Goal: Information Seeking & Learning: Learn about a topic

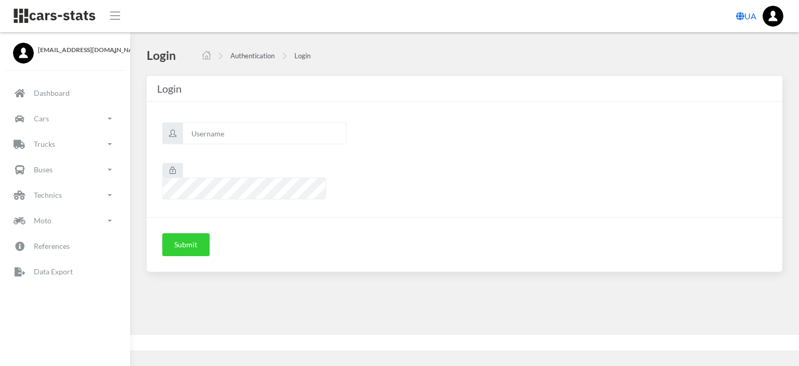
scroll to position [8, 8]
type input "nissan"
click at [180, 233] on button "Submit" at bounding box center [185, 244] width 47 height 23
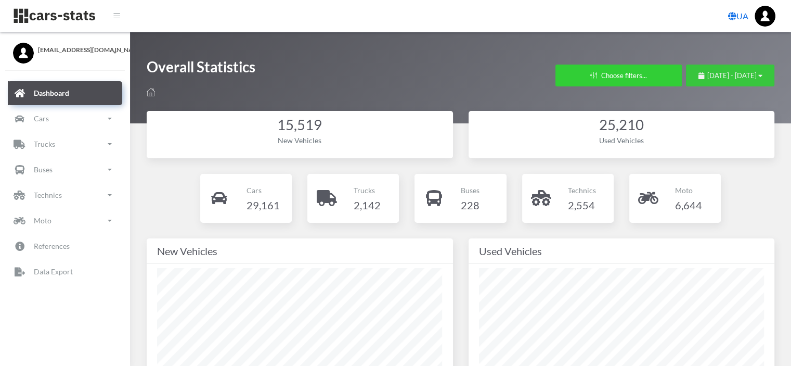
click at [707, 77] on span "July 23, 2025 - August 22, 2025" at bounding box center [731, 75] width 49 height 8
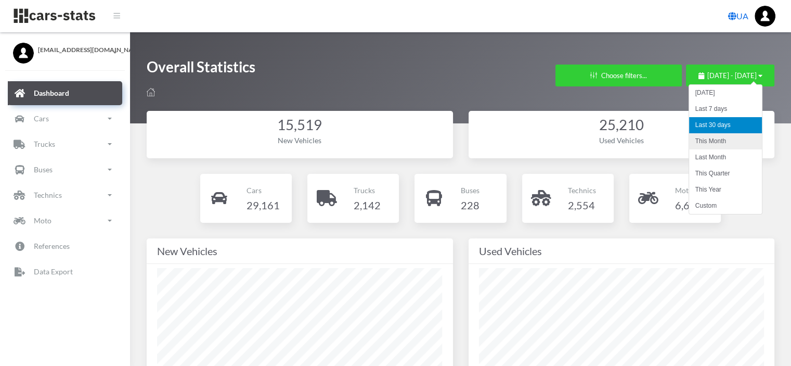
click at [702, 139] on li "This Month" at bounding box center [725, 141] width 73 height 16
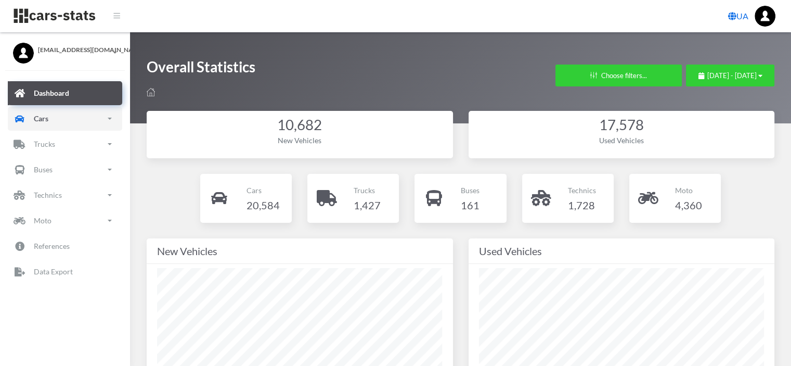
click at [44, 121] on p "Cars" at bounding box center [41, 118] width 15 height 13
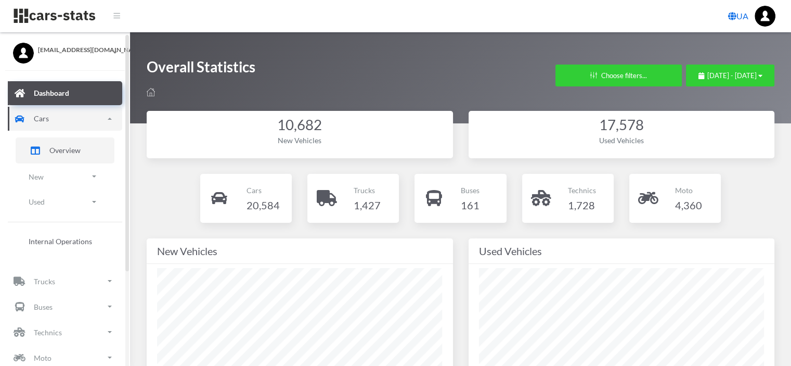
click at [57, 158] on link "Overview" at bounding box center [65, 150] width 99 height 26
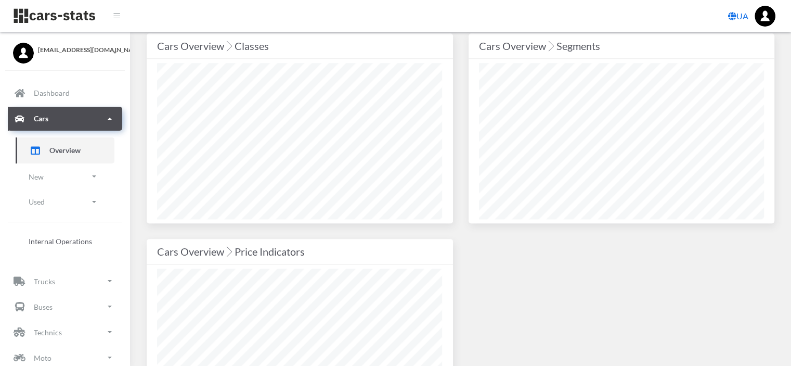
scroll to position [927, 0]
click at [39, 178] on p "New" at bounding box center [36, 176] width 15 height 13
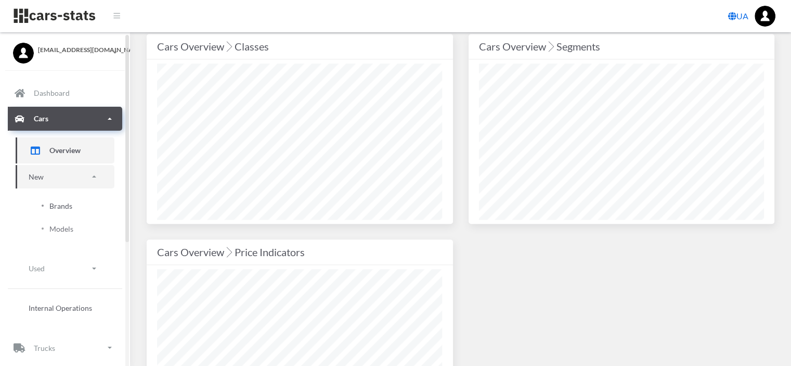
click at [64, 204] on span "Brands" at bounding box center [60, 205] width 23 height 11
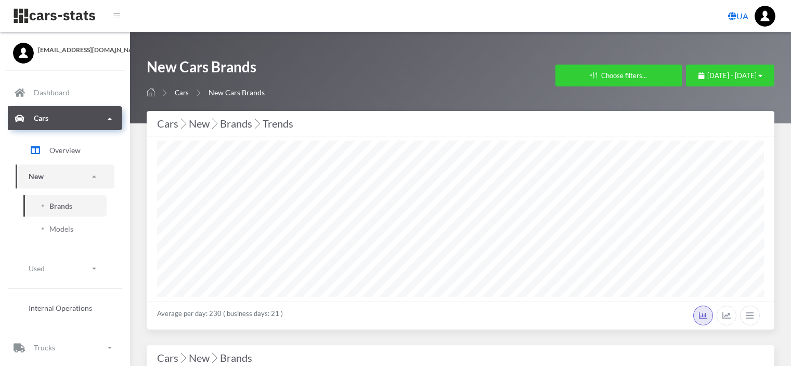
select select "25"
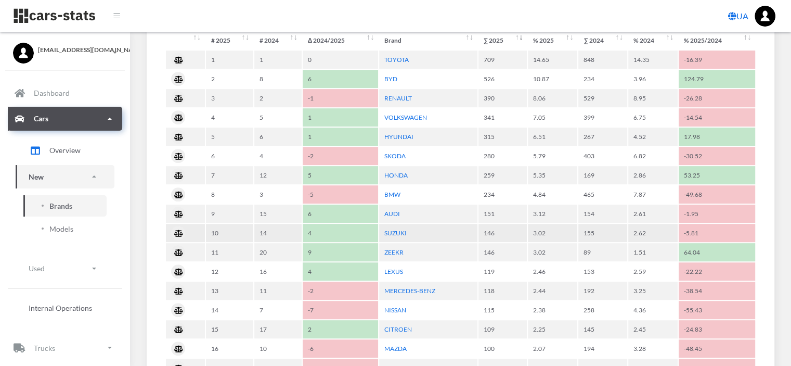
scroll to position [516, 0]
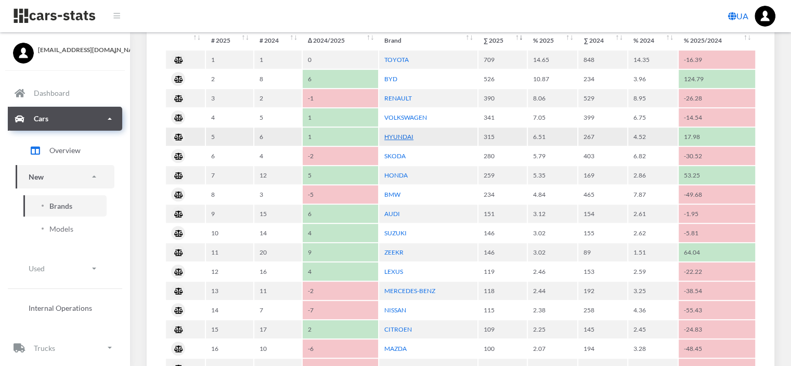
click at [403, 135] on link "HYUNDAI" at bounding box center [398, 137] width 29 height 8
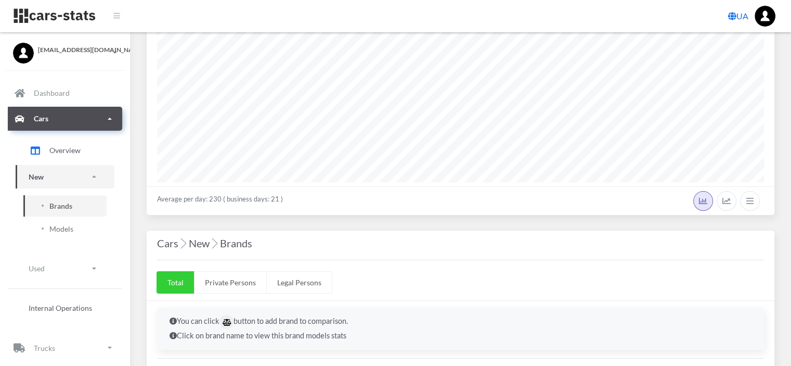
scroll to position [96, 0]
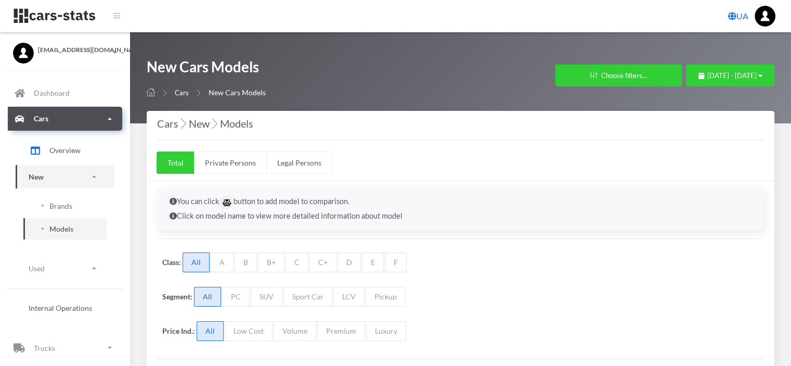
select select "25"
select select "HYUNDAI"
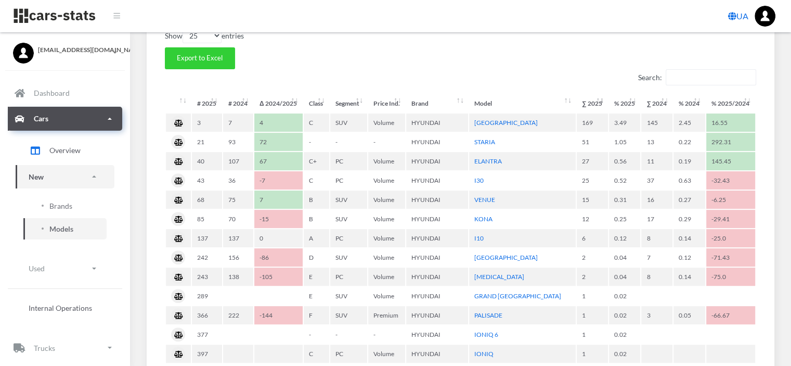
scroll to position [339, 0]
click at [481, 120] on link "[GEOGRAPHIC_DATA]" at bounding box center [505, 123] width 63 height 8
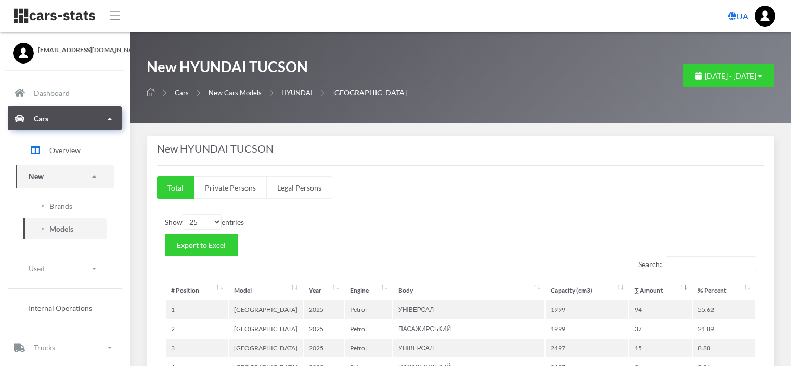
select select "25"
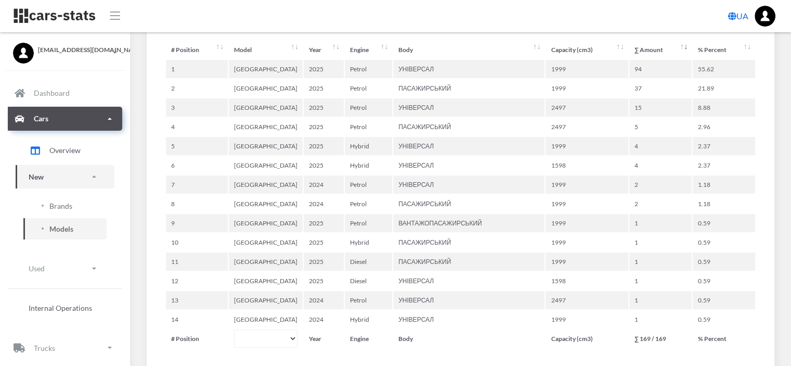
scroll to position [239, 0]
